Goal: Communication & Community: Ask a question

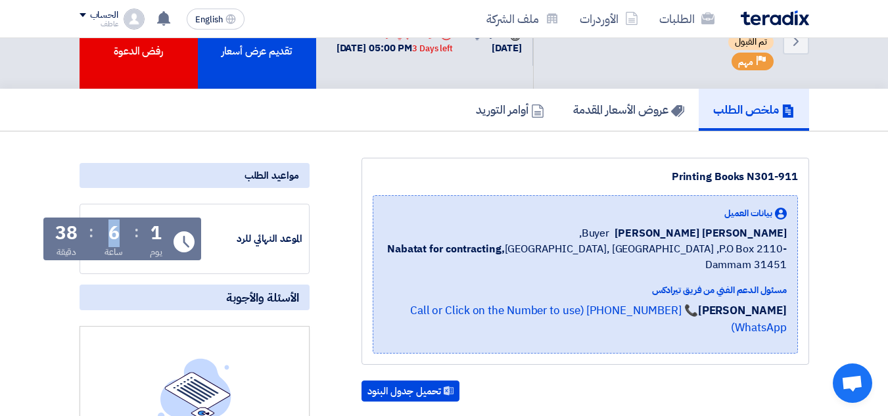
scroll to position [66, 0]
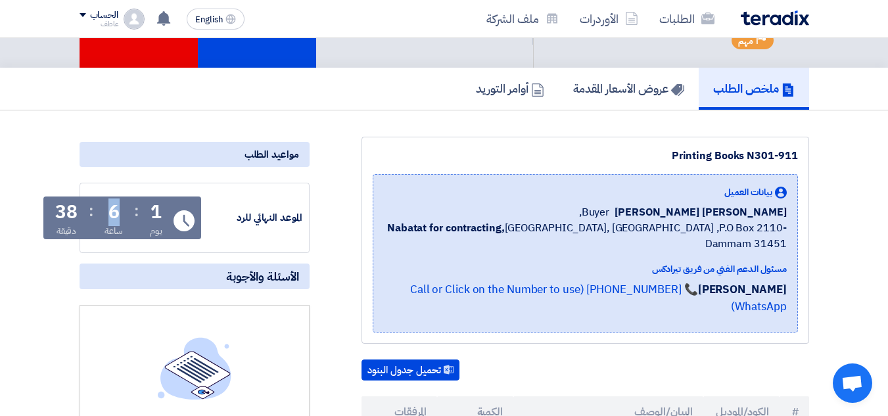
click at [122, 214] on div "6 ساعة" at bounding box center [114, 220] width 19 height 35
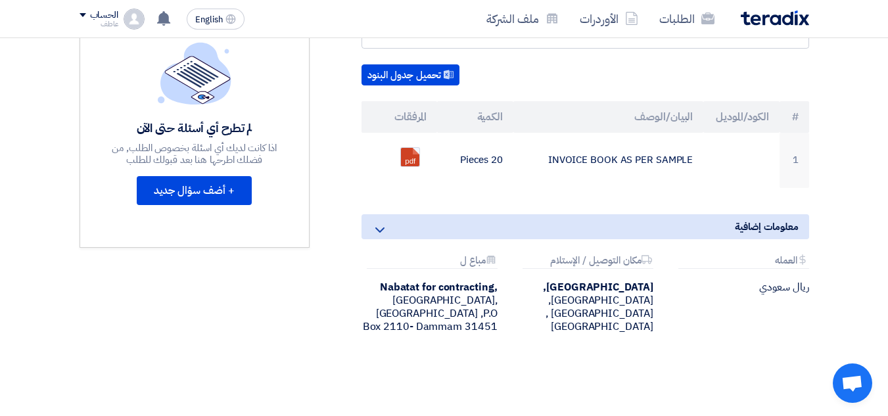
scroll to position [329, 0]
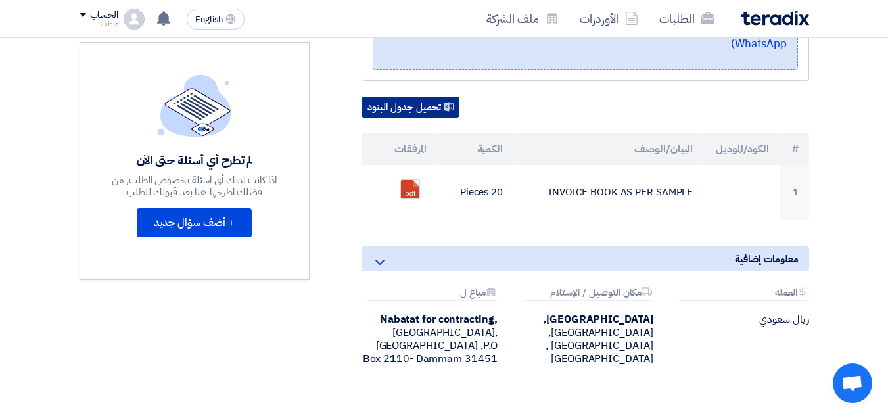
click at [424, 97] on button "تحميل جدول البنود" at bounding box center [411, 107] width 98 height 21
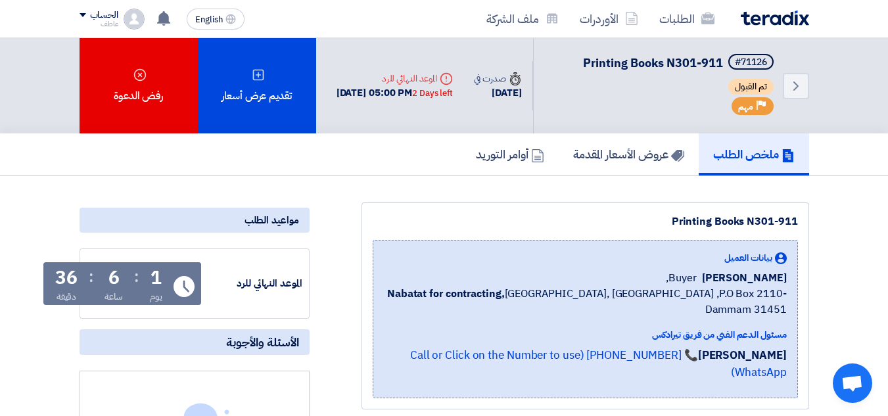
click at [470, 295] on b "Nabatat for contracting," at bounding box center [446, 294] width 118 height 16
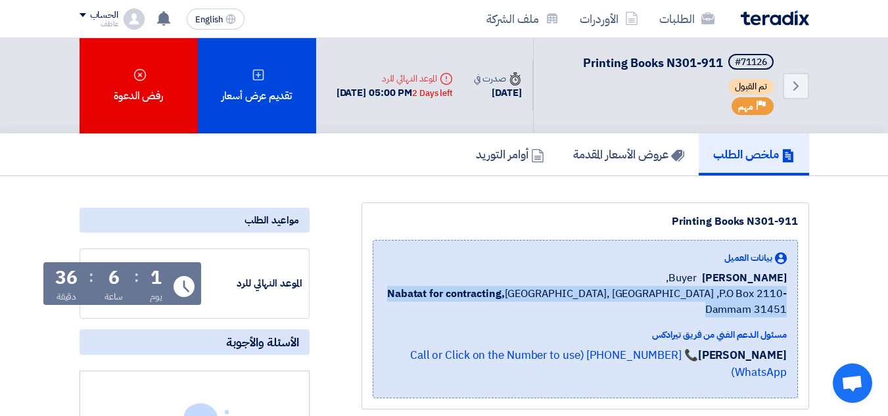
click at [470, 295] on b "Nabatat for contracting," at bounding box center [446, 294] width 118 height 16
click at [473, 295] on b "Nabatat for contracting," at bounding box center [446, 294] width 118 height 16
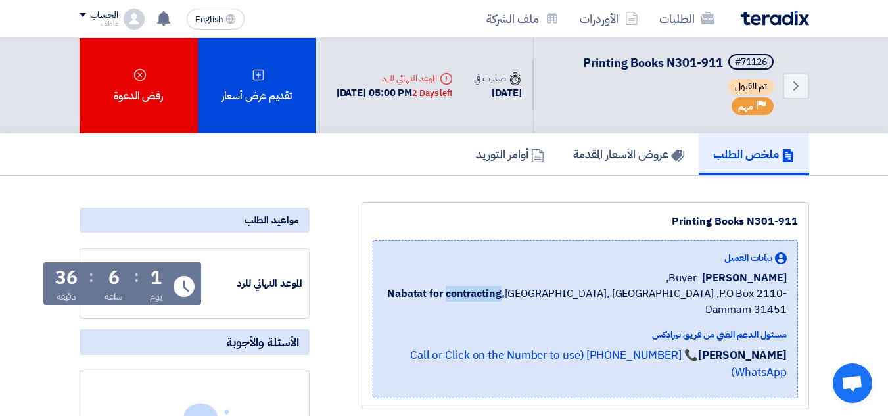
click at [473, 295] on b "Nabatat for contracting," at bounding box center [446, 294] width 118 height 16
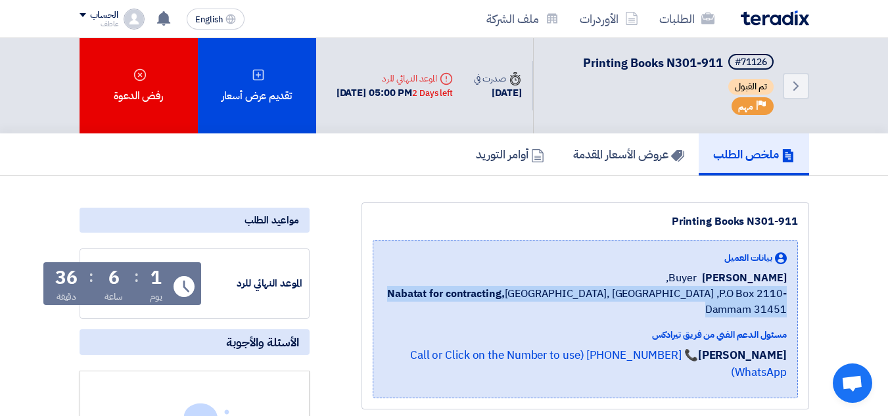
click at [473, 295] on b "Nabatat for contracting," at bounding box center [446, 294] width 118 height 16
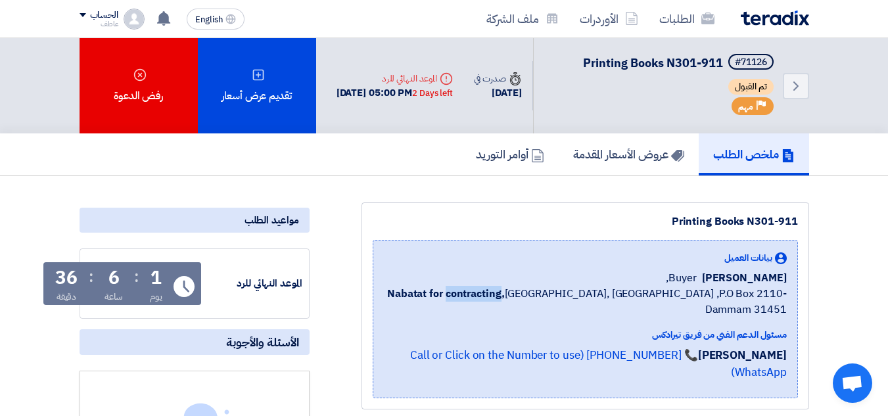
click at [473, 295] on b "Nabatat for contracting," at bounding box center [446, 294] width 118 height 16
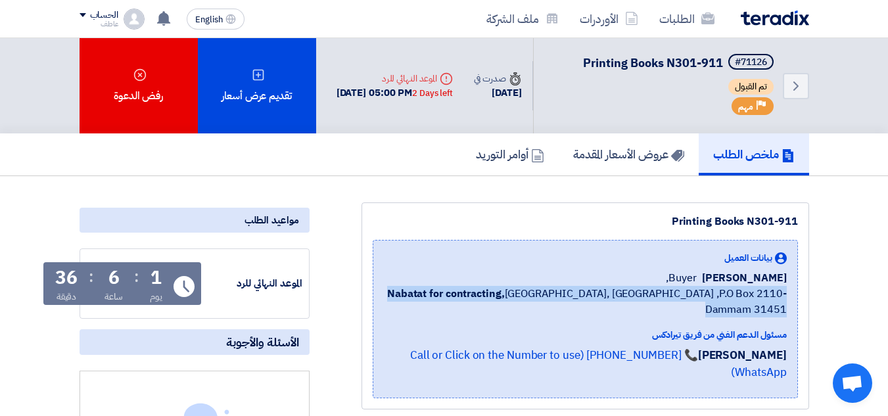
click at [473, 295] on b "Nabatat for contracting," at bounding box center [446, 294] width 118 height 16
click at [476, 293] on b "Nabatat for contracting," at bounding box center [446, 294] width 118 height 16
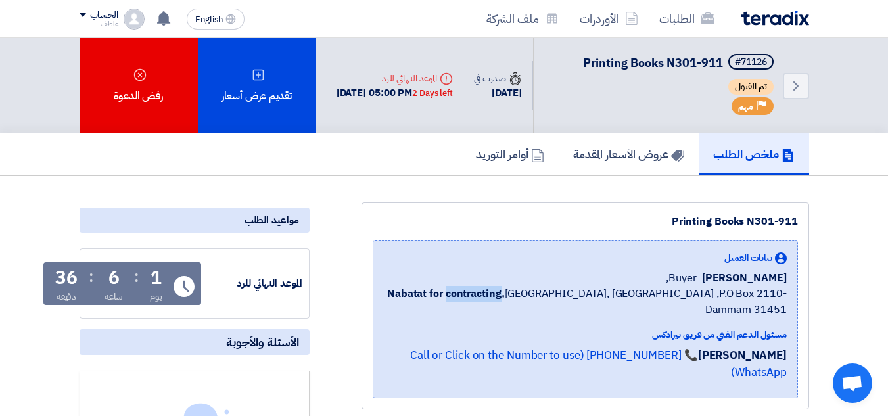
click at [476, 293] on b "Nabatat for contracting," at bounding box center [446, 294] width 118 height 16
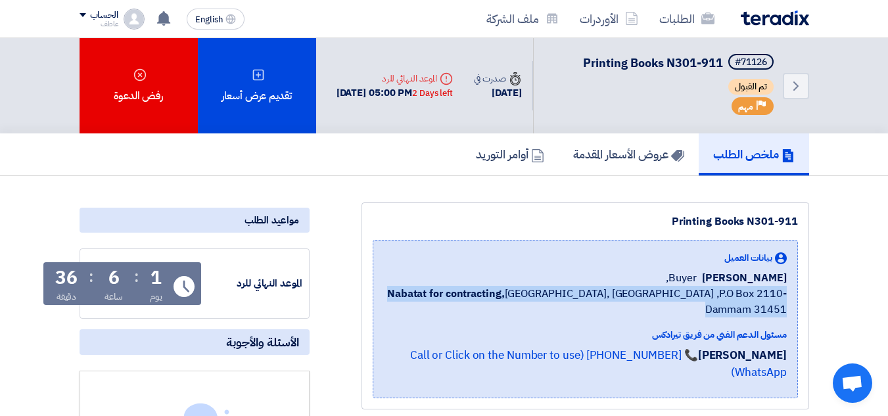
click at [476, 293] on b "Nabatat for contracting," at bounding box center [446, 294] width 118 height 16
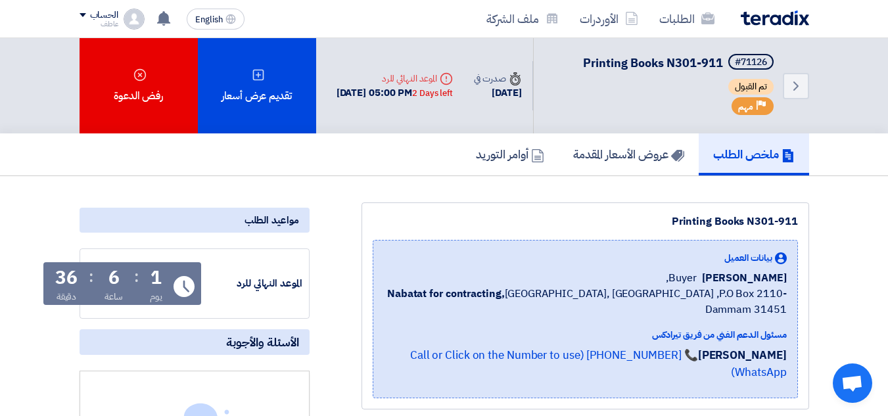
click at [715, 279] on span "[PERSON_NAME] [PERSON_NAME]" at bounding box center [744, 278] width 85 height 16
click at [748, 278] on span "[PERSON_NAME] [PERSON_NAME]" at bounding box center [744, 278] width 85 height 16
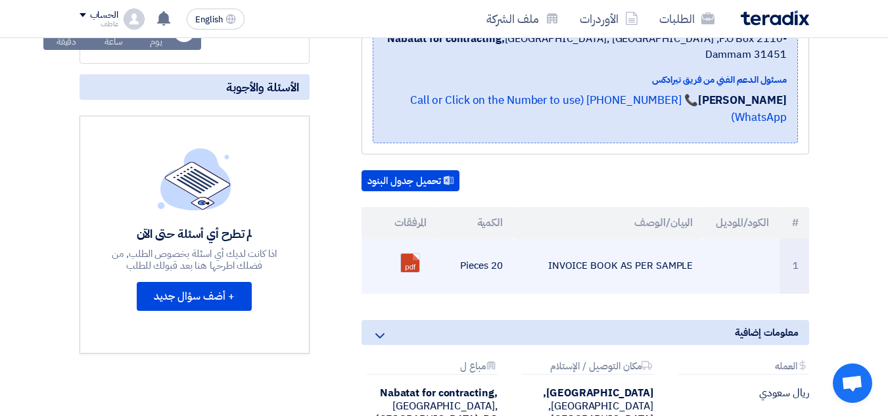
scroll to position [263, 0]
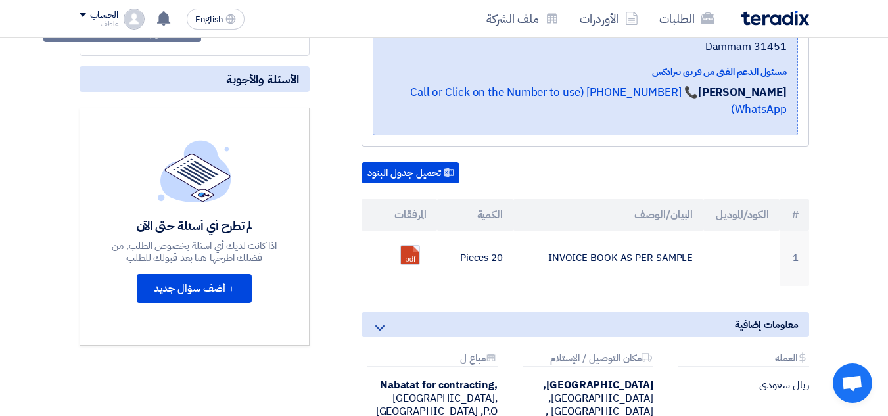
click at [381, 326] on use at bounding box center [380, 328] width 9 height 5
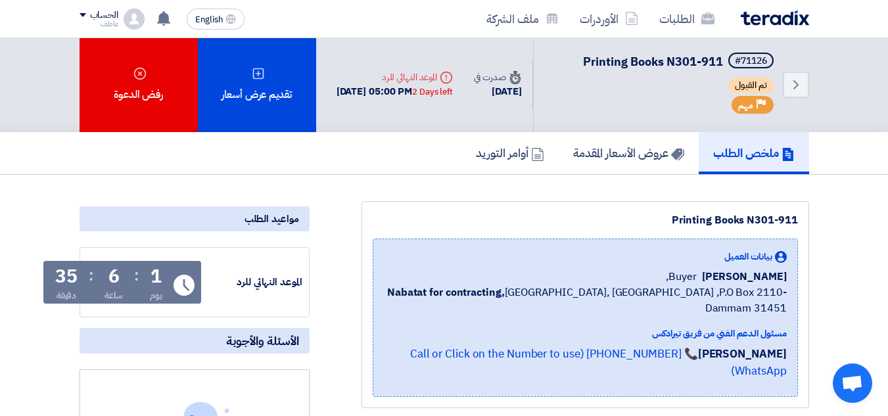
scroll to position [0, 0]
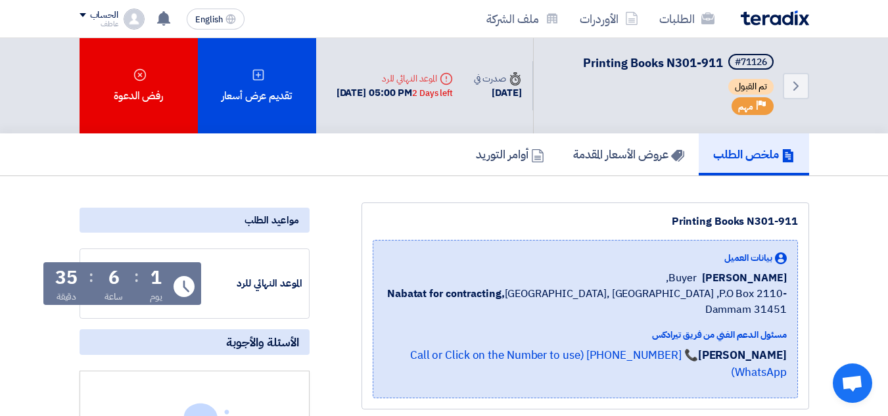
click at [120, 278] on div "6 ساعة" at bounding box center [114, 286] width 19 height 35
click at [116, 279] on div "6" at bounding box center [114, 278] width 11 height 18
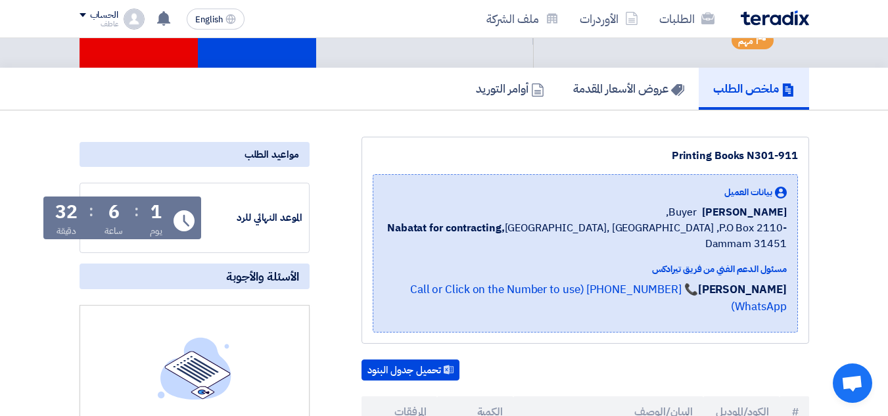
click at [114, 210] on div "6" at bounding box center [114, 212] width 11 height 18
click at [114, 211] on div "6" at bounding box center [114, 212] width 11 height 18
click at [114, 214] on div "6" at bounding box center [114, 212] width 11 height 18
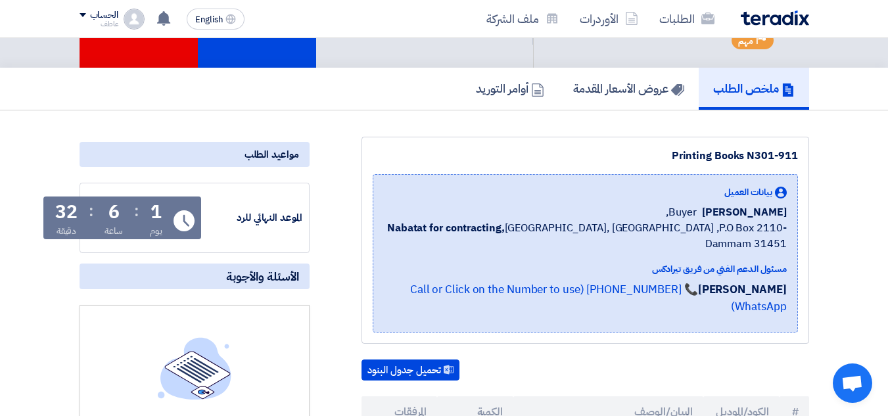
click at [114, 214] on div "6" at bounding box center [114, 212] width 11 height 18
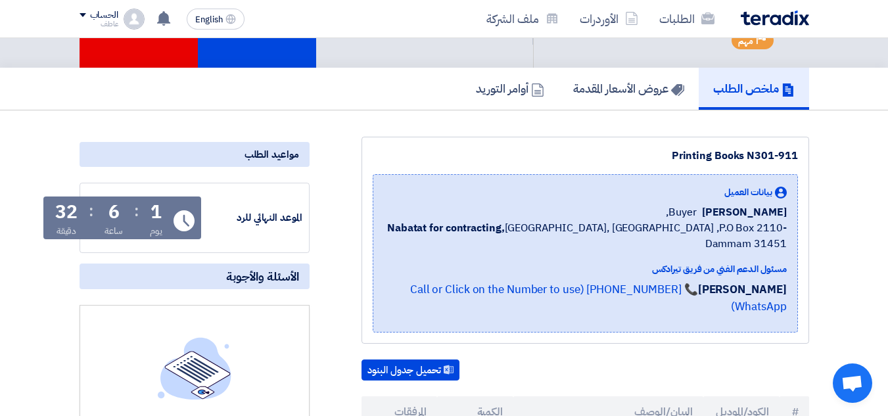
click at [114, 214] on div "6" at bounding box center [114, 212] width 11 height 18
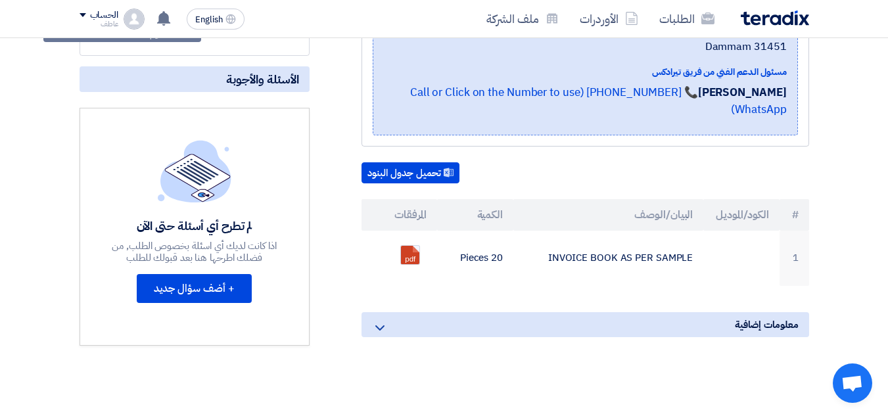
scroll to position [132, 0]
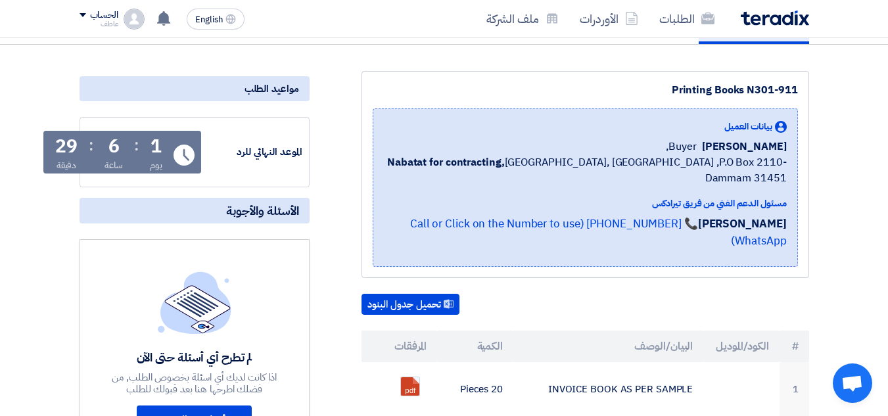
click at [110, 149] on div "6" at bounding box center [114, 146] width 11 height 18
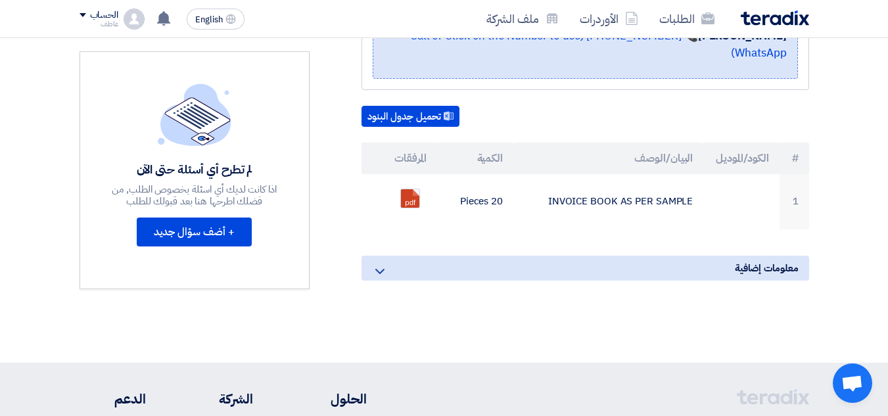
scroll to position [329, 0]
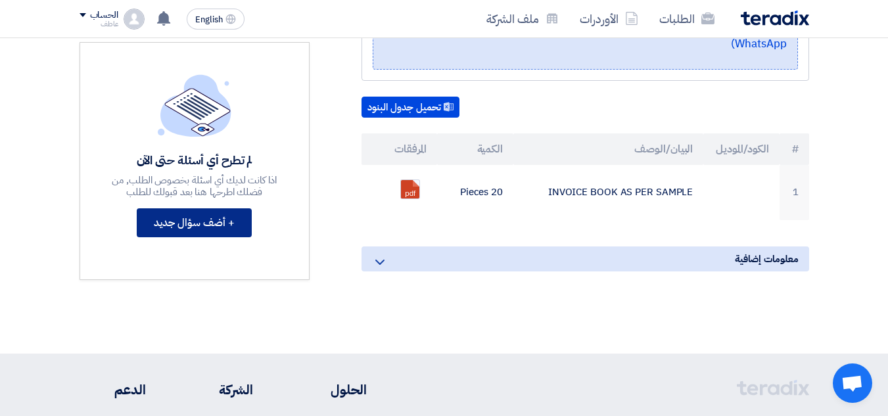
click at [210, 226] on button "+ أضف سؤال جديد" at bounding box center [194, 222] width 115 height 29
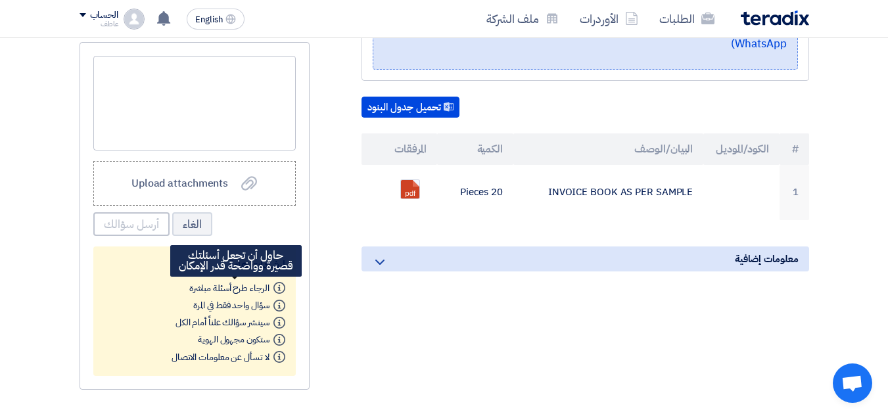
click at [201, 289] on span "الرجاء طرح أسئلة مباشرة" at bounding box center [229, 288] width 80 height 14
click at [202, 289] on span "الرجاء طرح أسئلة مباشرة" at bounding box center [229, 288] width 80 height 14
click at [203, 291] on span "الرجاء طرح أسئلة مباشرة" at bounding box center [229, 288] width 80 height 14
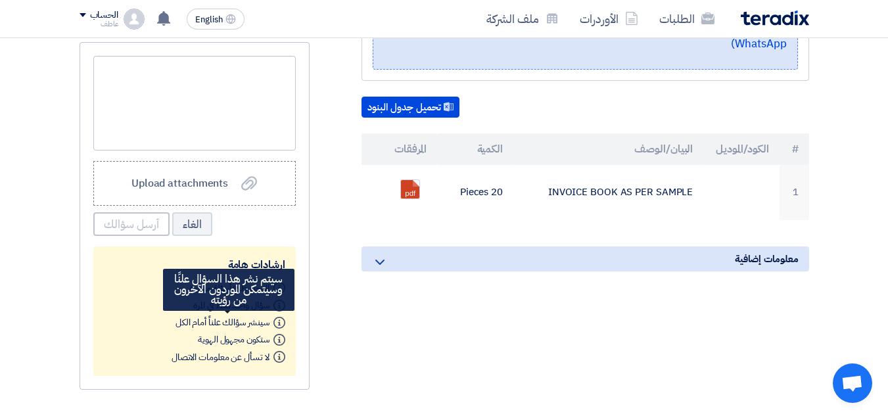
click at [235, 317] on span "سينشر سؤالك علناً أمام الكل" at bounding box center [223, 323] width 94 height 14
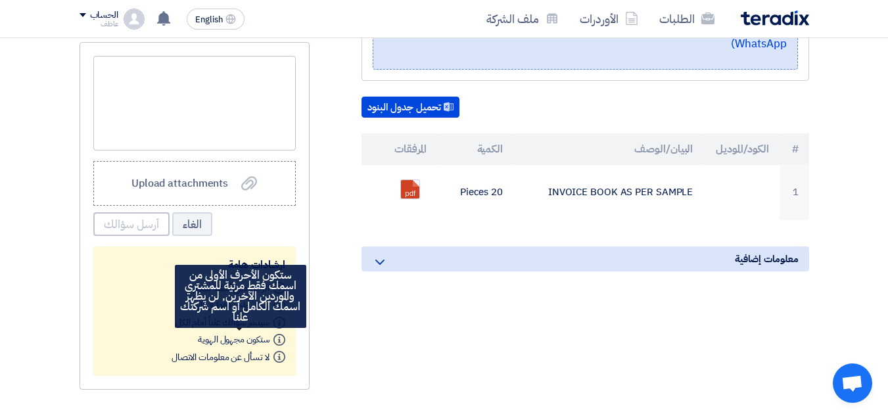
click at [258, 333] on span "ستكون مجهول الهوية" at bounding box center [233, 340] width 71 height 14
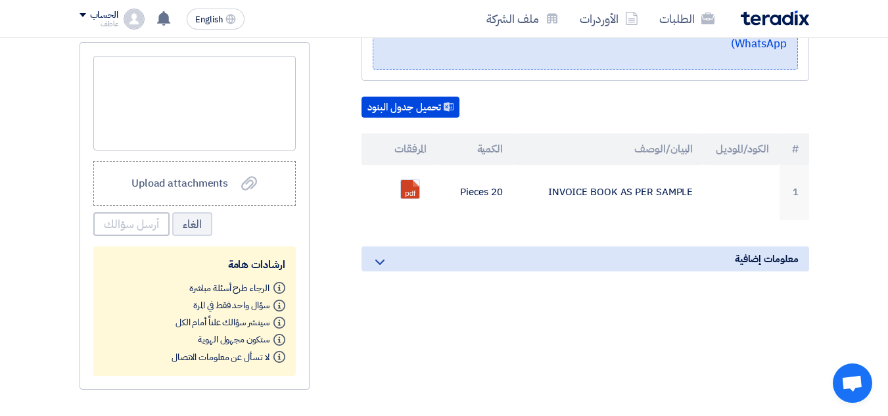
click at [146, 304] on ol "Info الرجاء طرح أسئلة مباشرة Info سؤال واحد فقط في المرة Info سينشر سؤالك علناً…" at bounding box center [195, 322] width 182 height 86
click at [241, 118] on div at bounding box center [194, 103] width 203 height 95
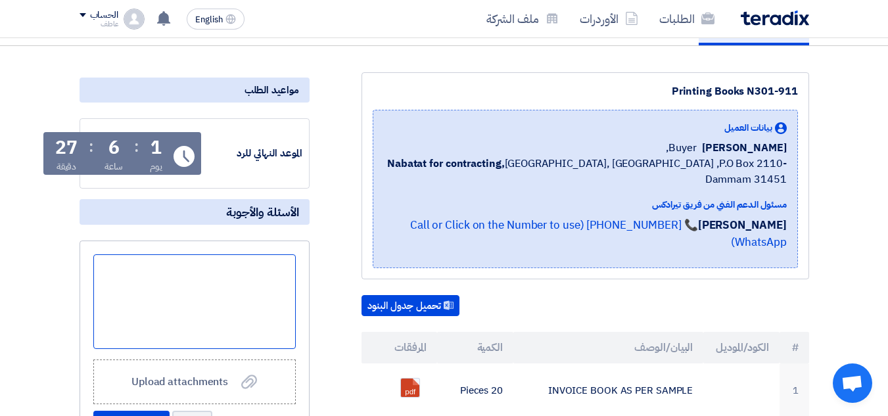
scroll to position [132, 0]
